Goal: Task Accomplishment & Management: Manage account settings

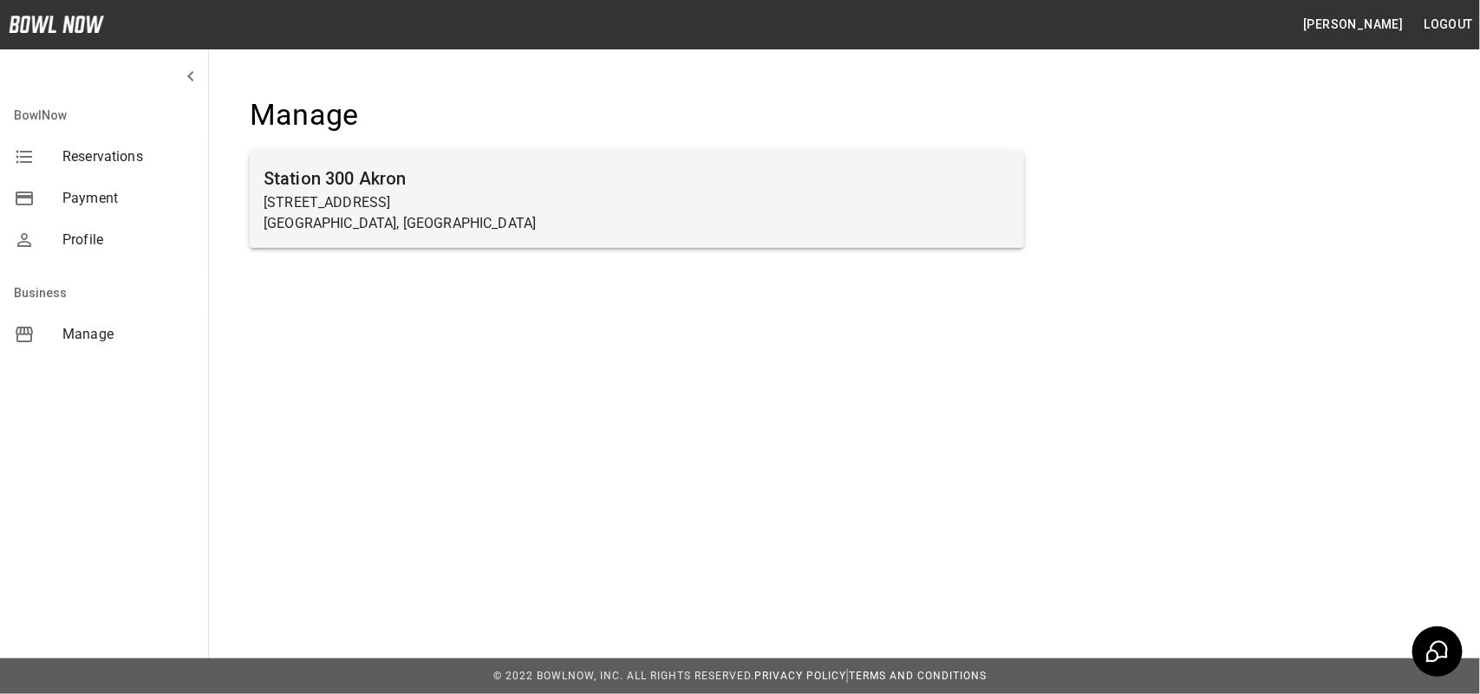
click at [767, 206] on p "580 East Cuyahoga Falls Avenue" at bounding box center [636, 202] width 746 height 21
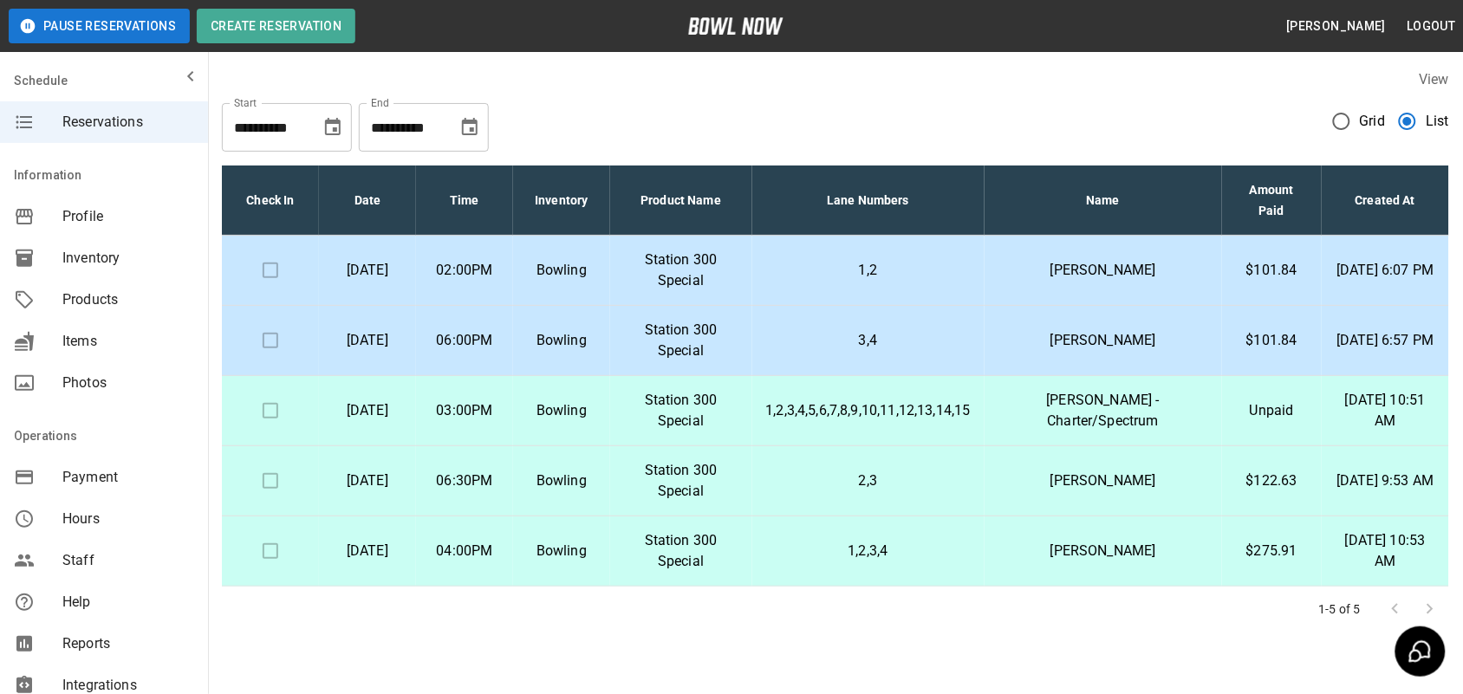
drag, startPoint x: 1292, startPoint y: 214, endPoint x: 1547, endPoint y: 719, distance: 565.9
drag, startPoint x: 1547, startPoint y: 719, endPoint x: 1268, endPoint y: 559, distance: 321.9
click at [1268, 559] on p "$275.91" at bounding box center [1272, 551] width 72 height 21
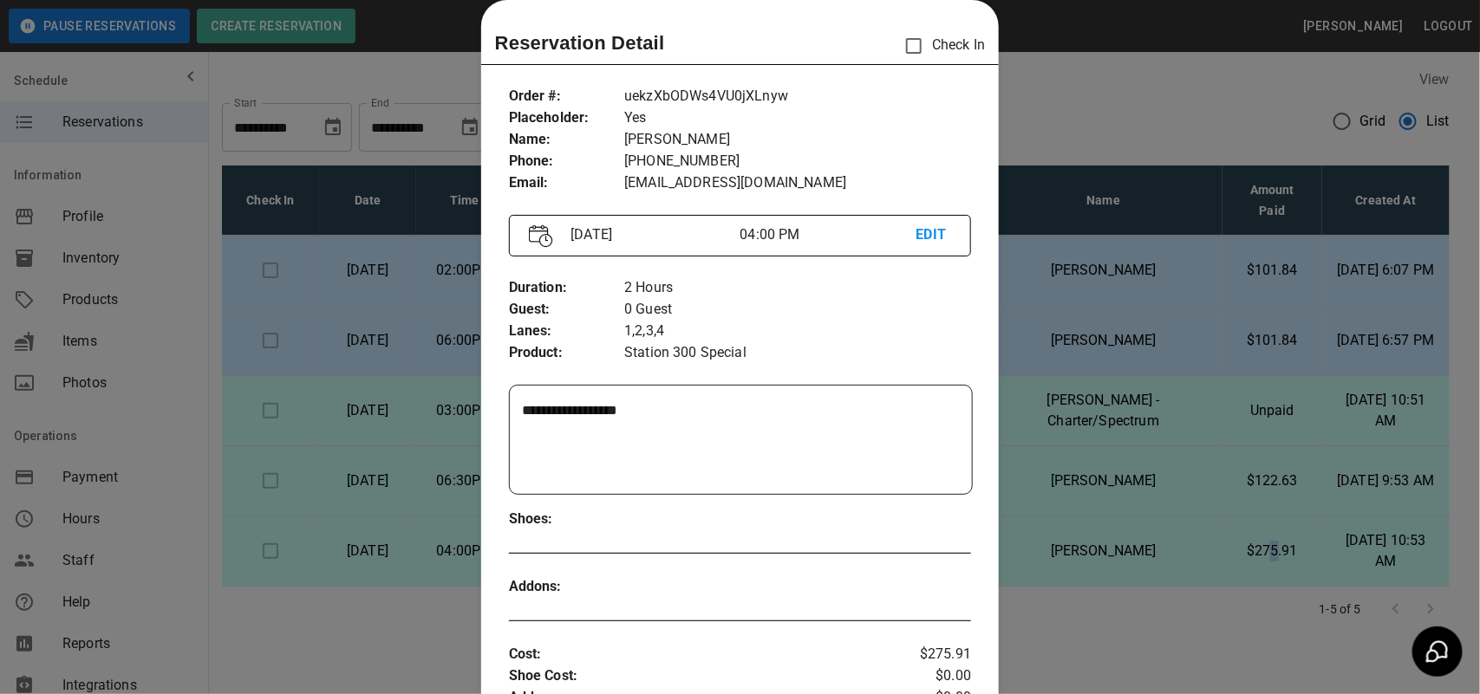
scroll to position [5, 0]
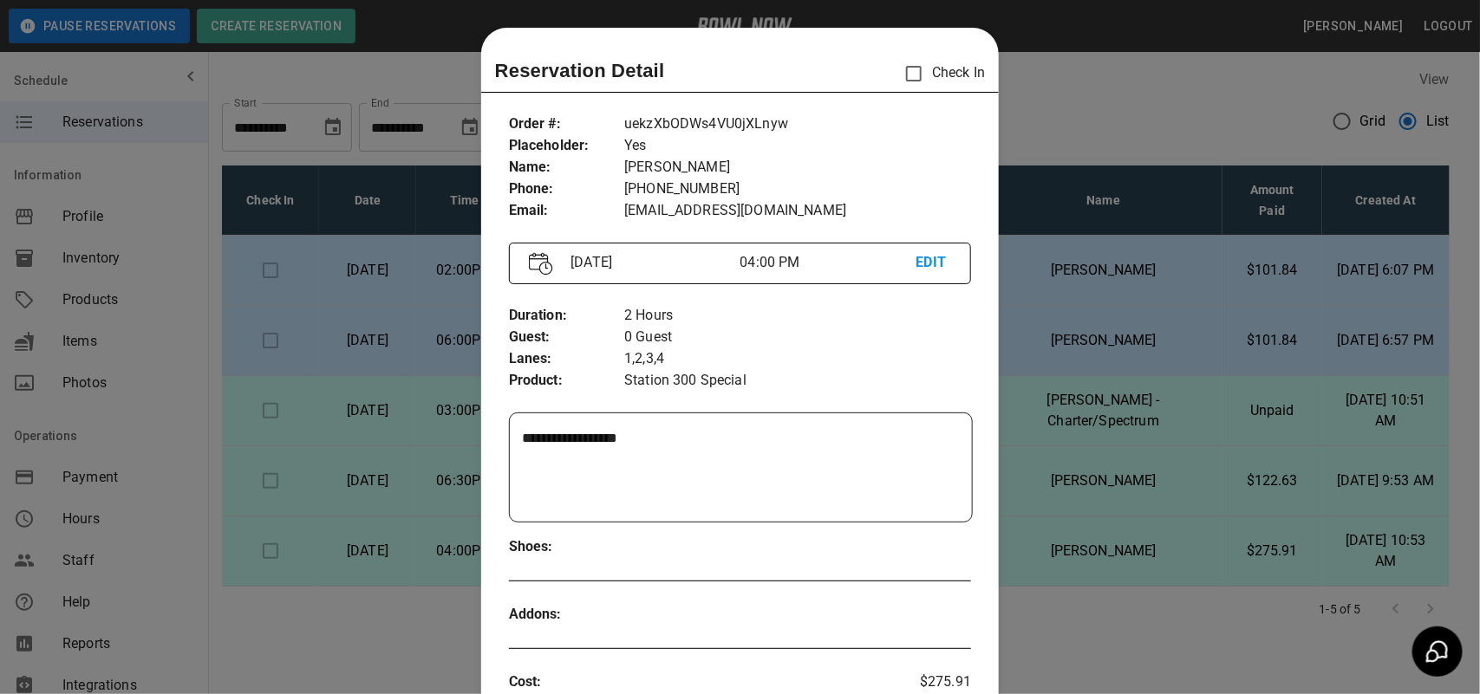
click at [1072, 80] on div at bounding box center [740, 347] width 1480 height 694
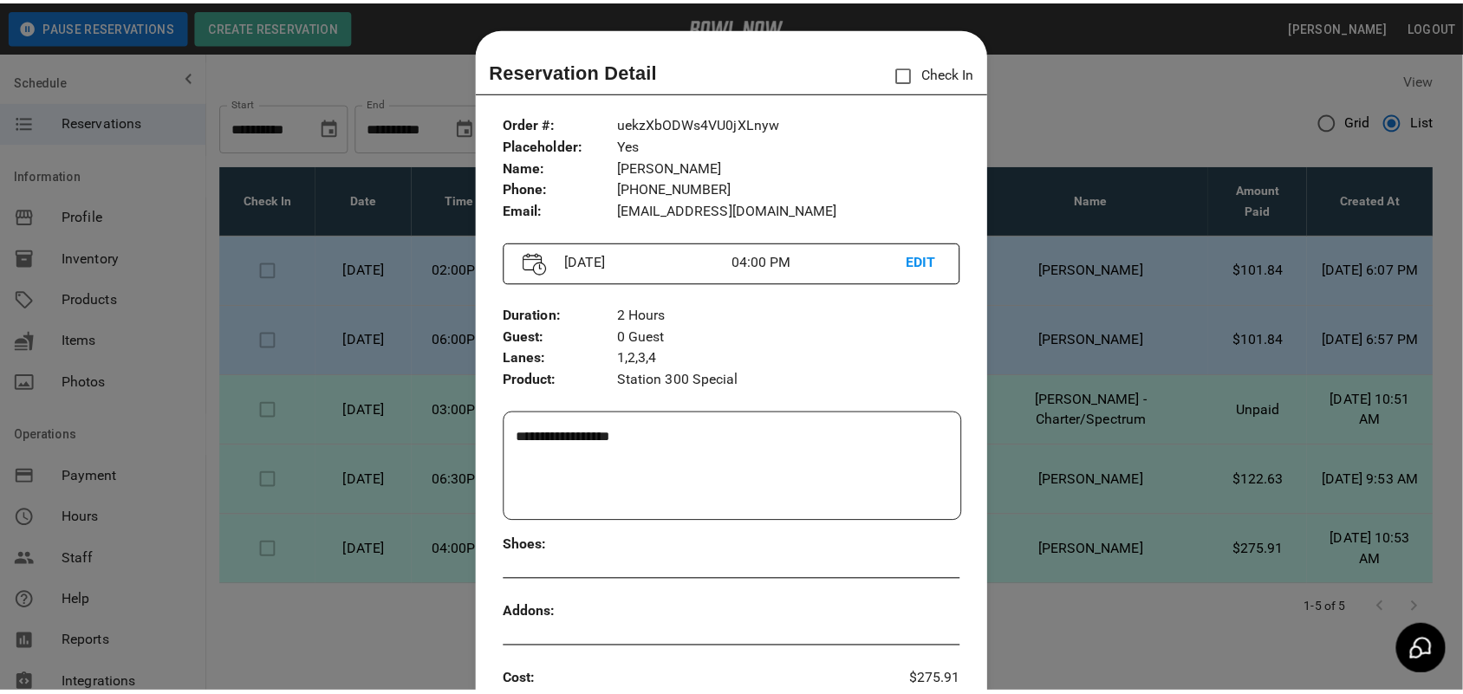
scroll to position [0, 0]
